Goal: Transaction & Acquisition: Subscribe to service/newsletter

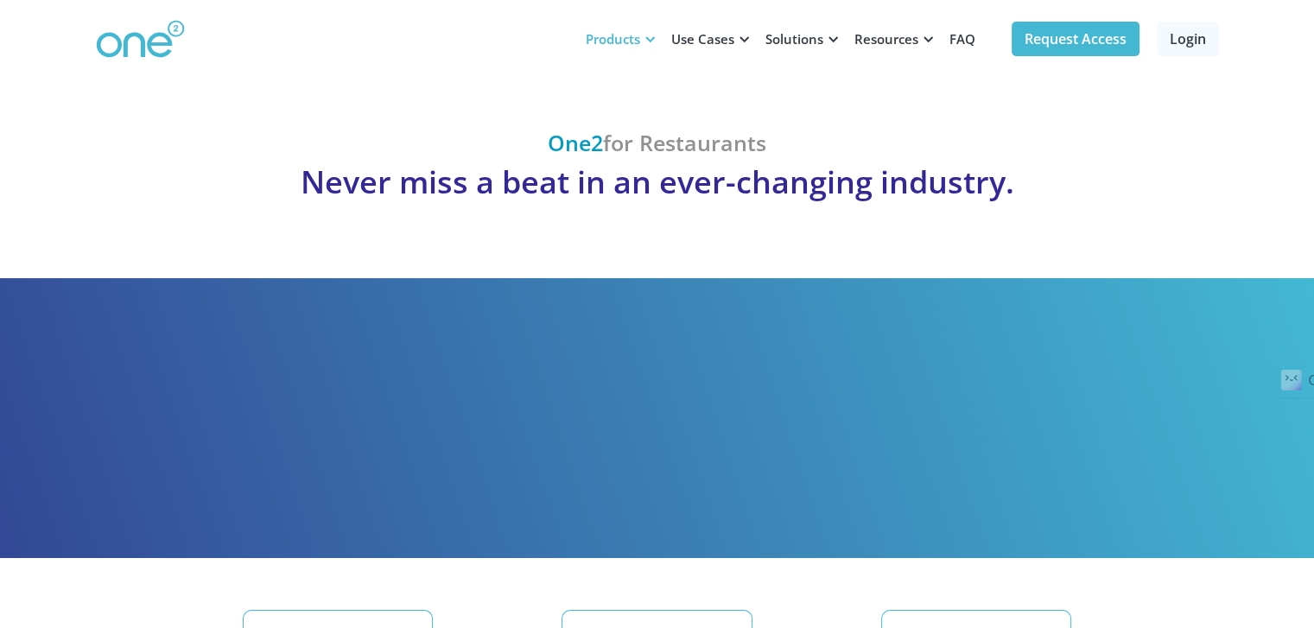
click at [609, 39] on div "Products" at bounding box center [613, 38] width 54 height 17
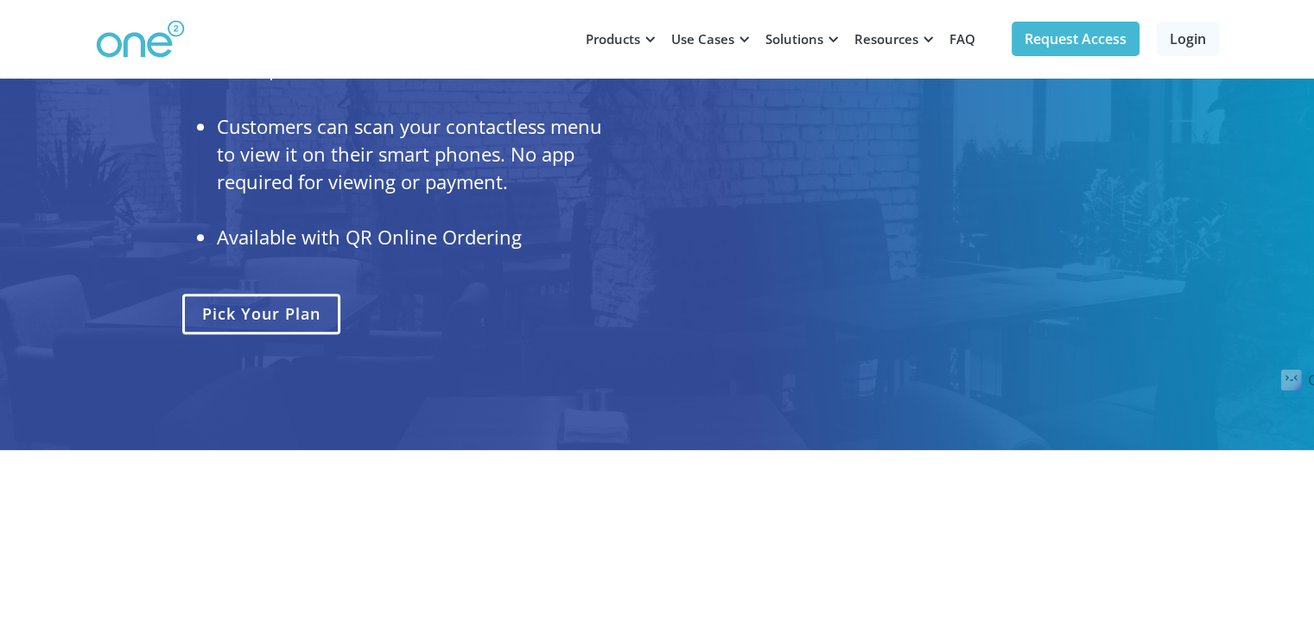
scroll to position [1258, 0]
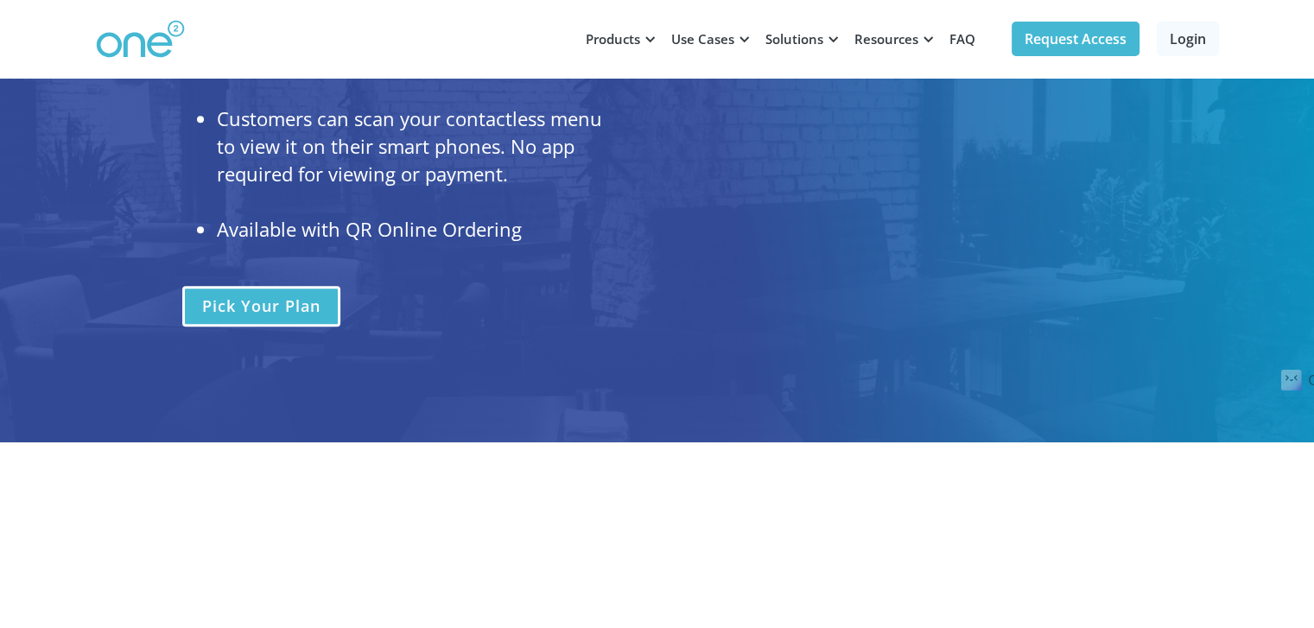
click at [294, 300] on link "pick your plan" at bounding box center [261, 306] width 158 height 41
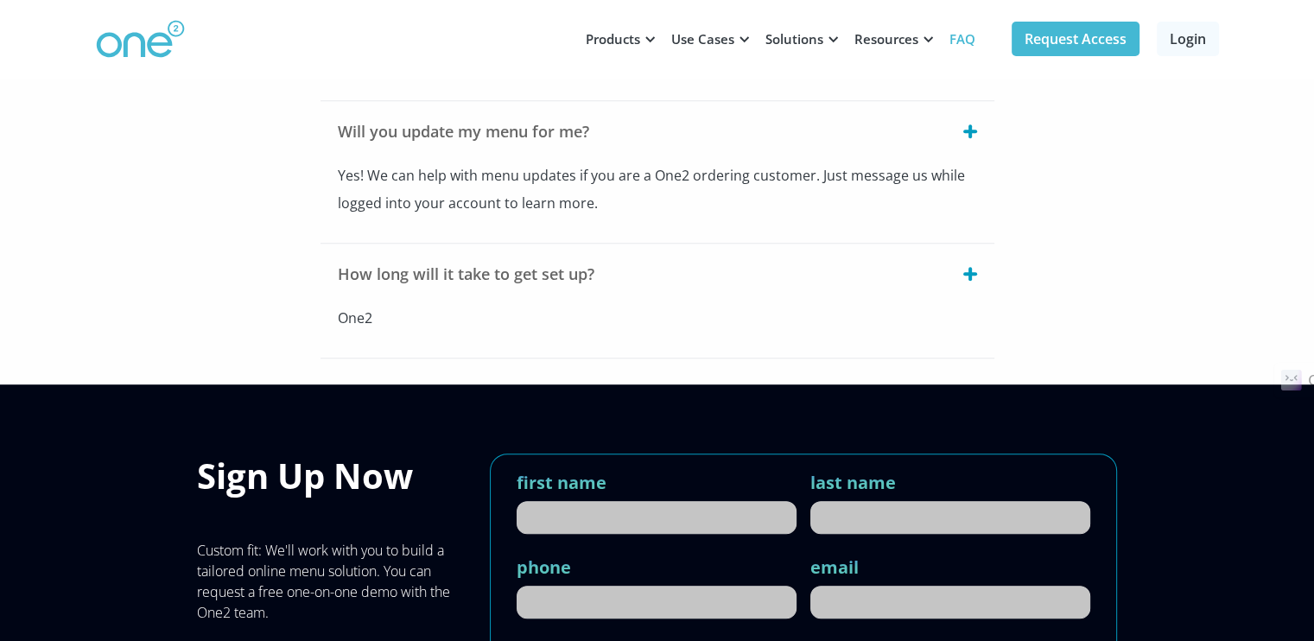
scroll to position [905, 0]
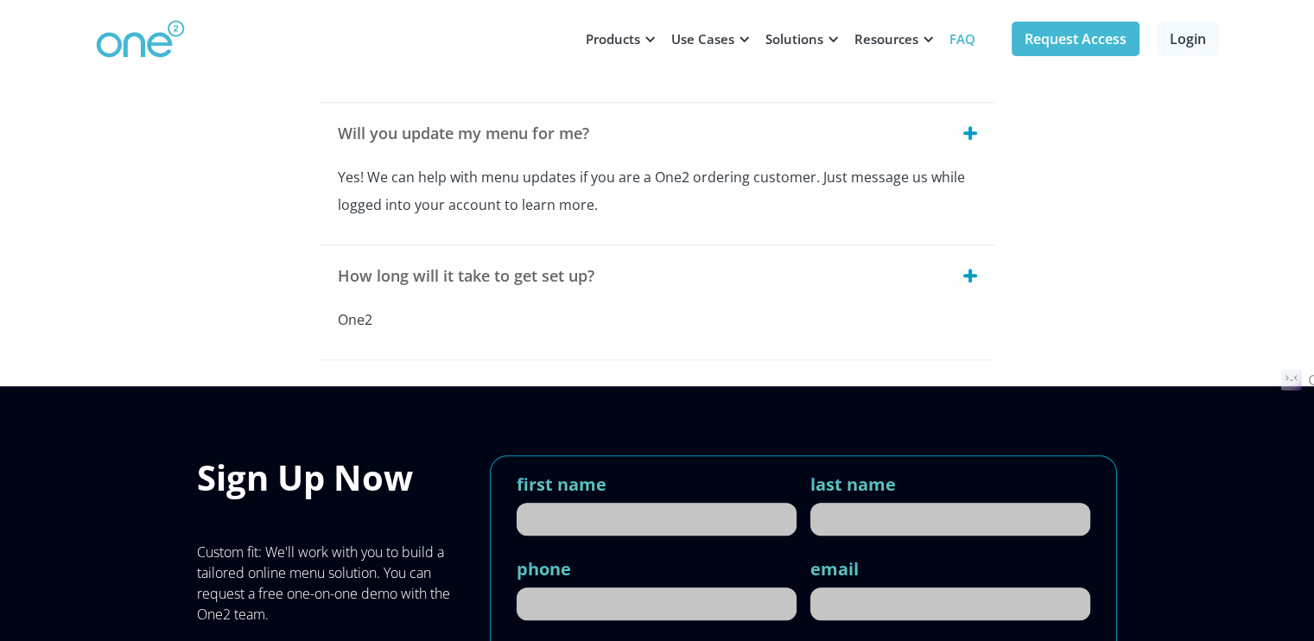
click at [971, 274] on div at bounding box center [970, 275] width 14 height 3
click at [971, 269] on div at bounding box center [970, 276] width 14 height 14
click at [518, 269] on div "How long will it take to get set up?" at bounding box center [466, 275] width 257 height 17
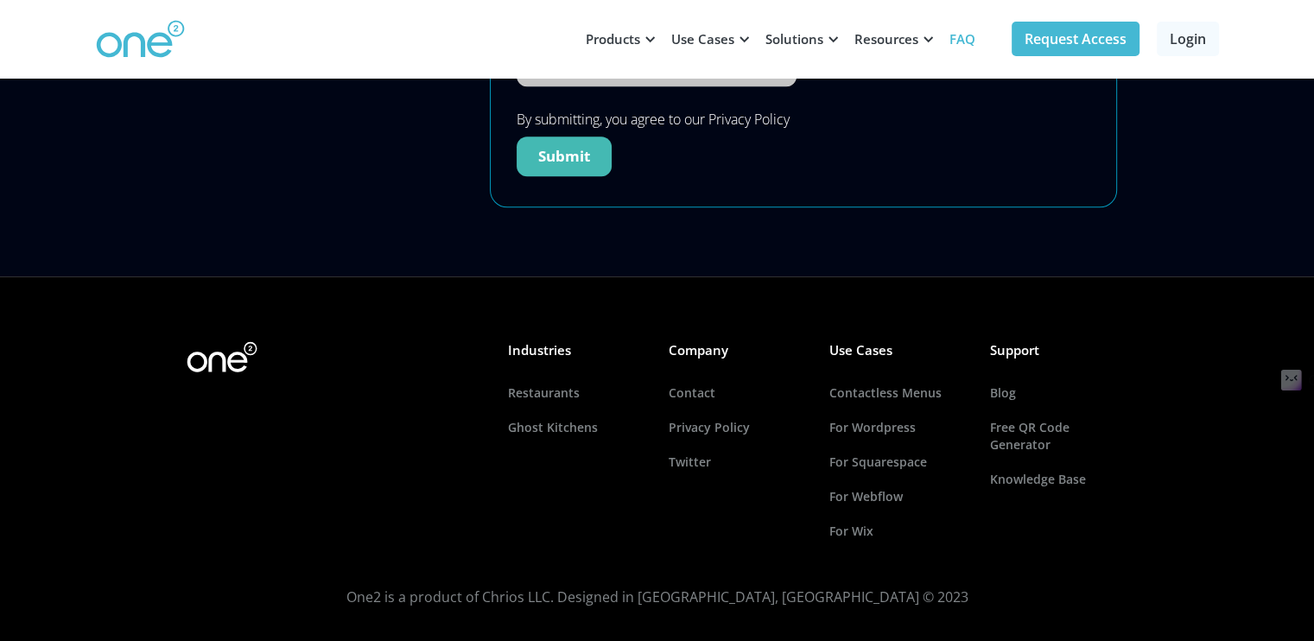
scroll to position [1524, 0]
